Goal: Check status: Check status

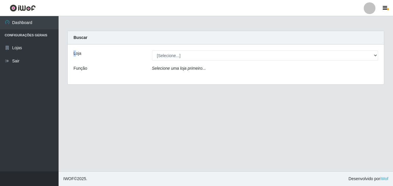
click at [74, 54] on label "Loja" at bounding box center [77, 53] width 8 height 6
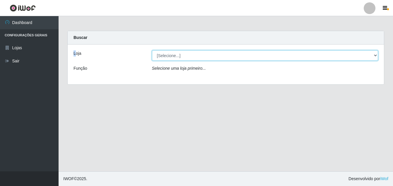
click at [376, 54] on select "[Selecione...] Ajubá Mercado" at bounding box center [265, 55] width 226 height 10
select select "402"
click at [152, 50] on select "[Selecione...] Ajubá Mercado" at bounding box center [265, 55] width 226 height 10
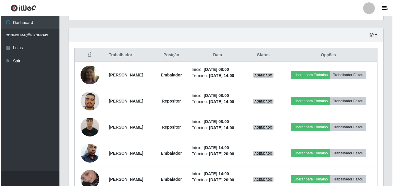
scroll to position [205, 0]
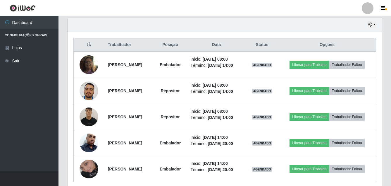
click at [70, 164] on div "Trabalhador Posição Data Status Opções [PERSON_NAME] Início: [DATE] 08:00 Térmi…" at bounding box center [225, 110] width 315 height 156
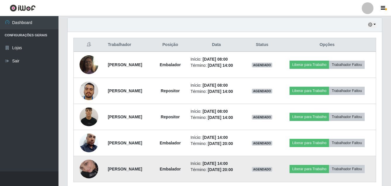
click at [80, 165] on img at bounding box center [89, 168] width 19 height 33
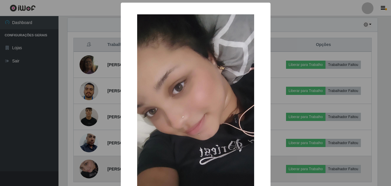
scroll to position [122, 312]
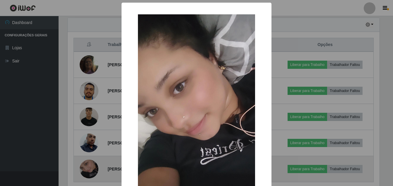
click at [80, 165] on div "× OK Cancel" at bounding box center [196, 93] width 393 height 186
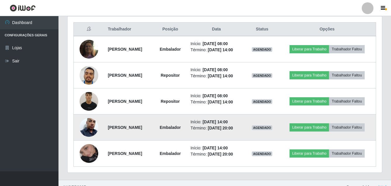
scroll to position [229, 0]
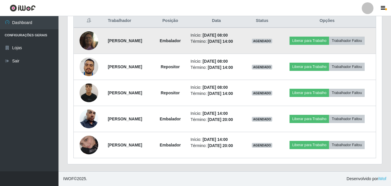
click at [91, 42] on img at bounding box center [89, 40] width 19 height 33
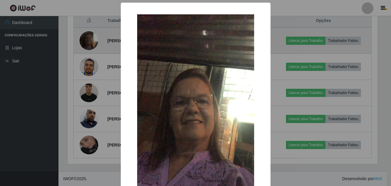
scroll to position [122, 312]
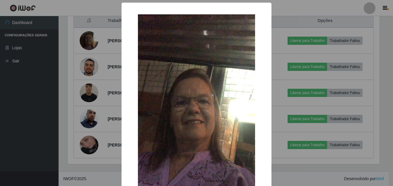
click at [83, 38] on div "× OK Cancel" at bounding box center [196, 93] width 393 height 186
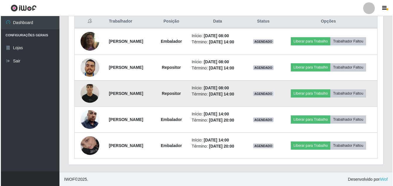
scroll to position [229, 0]
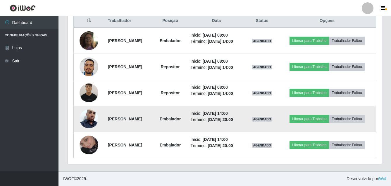
click at [88, 119] on img at bounding box center [89, 118] width 19 height 33
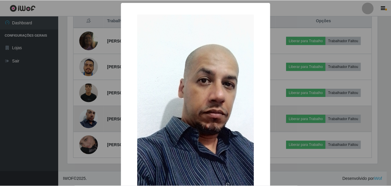
scroll to position [122, 312]
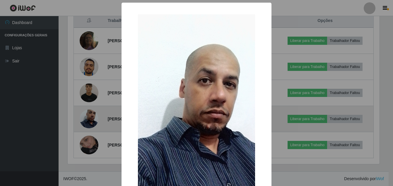
click at [88, 119] on div "× OK Cancel" at bounding box center [196, 93] width 393 height 186
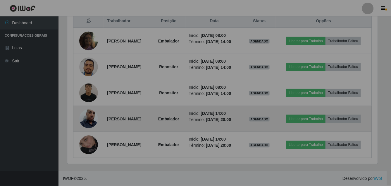
scroll to position [122, 315]
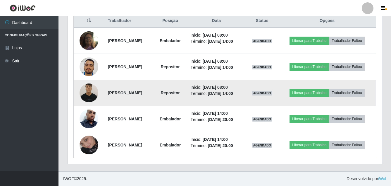
click at [82, 90] on img at bounding box center [89, 92] width 19 height 25
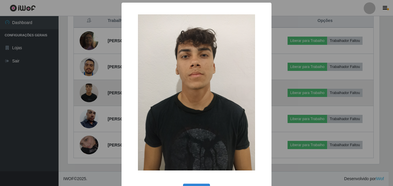
click at [82, 90] on div "× OK Cancel" at bounding box center [196, 93] width 393 height 186
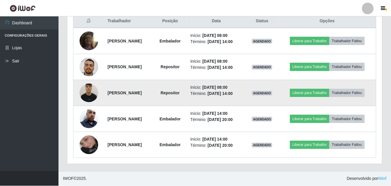
scroll to position [122, 315]
